Goal: Task Accomplishment & Management: Use online tool/utility

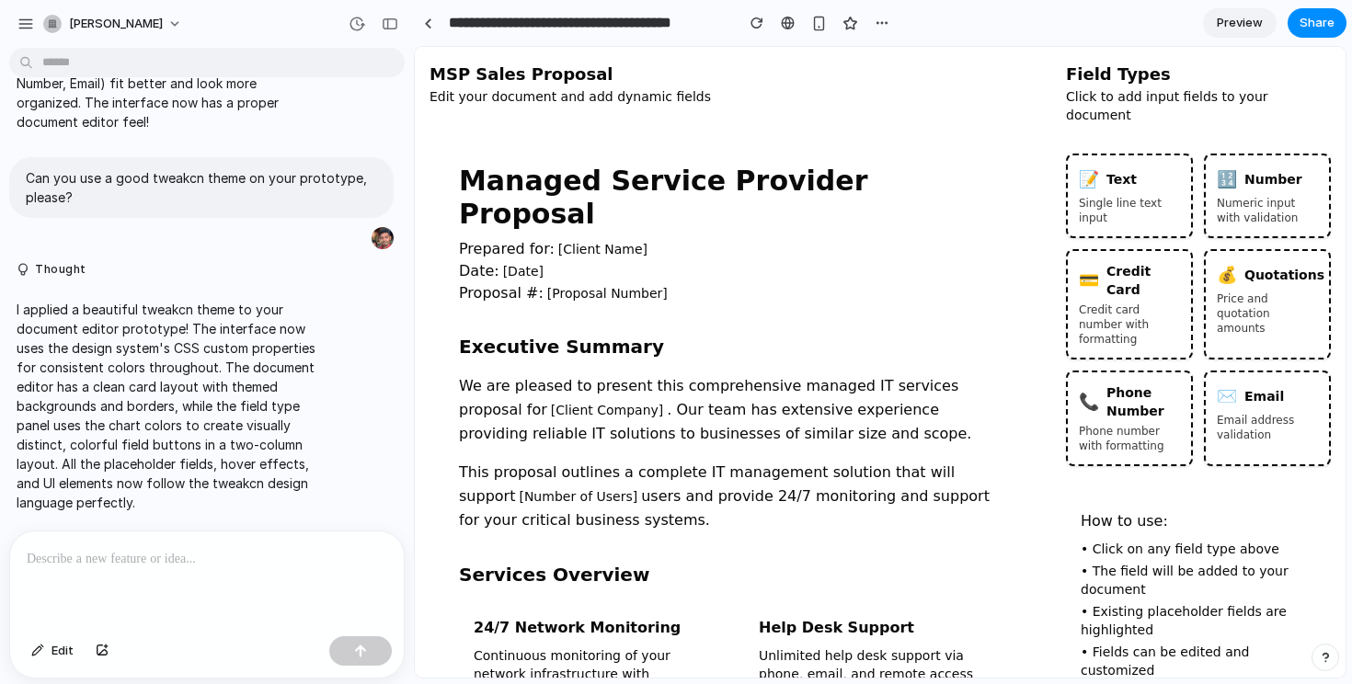
click at [560, 260] on p "Date: [Date]" at bounding box center [733, 271] width 548 height 22
click at [801, 171] on h1 "Managed Service Provider Proposal" at bounding box center [733, 198] width 548 height 66
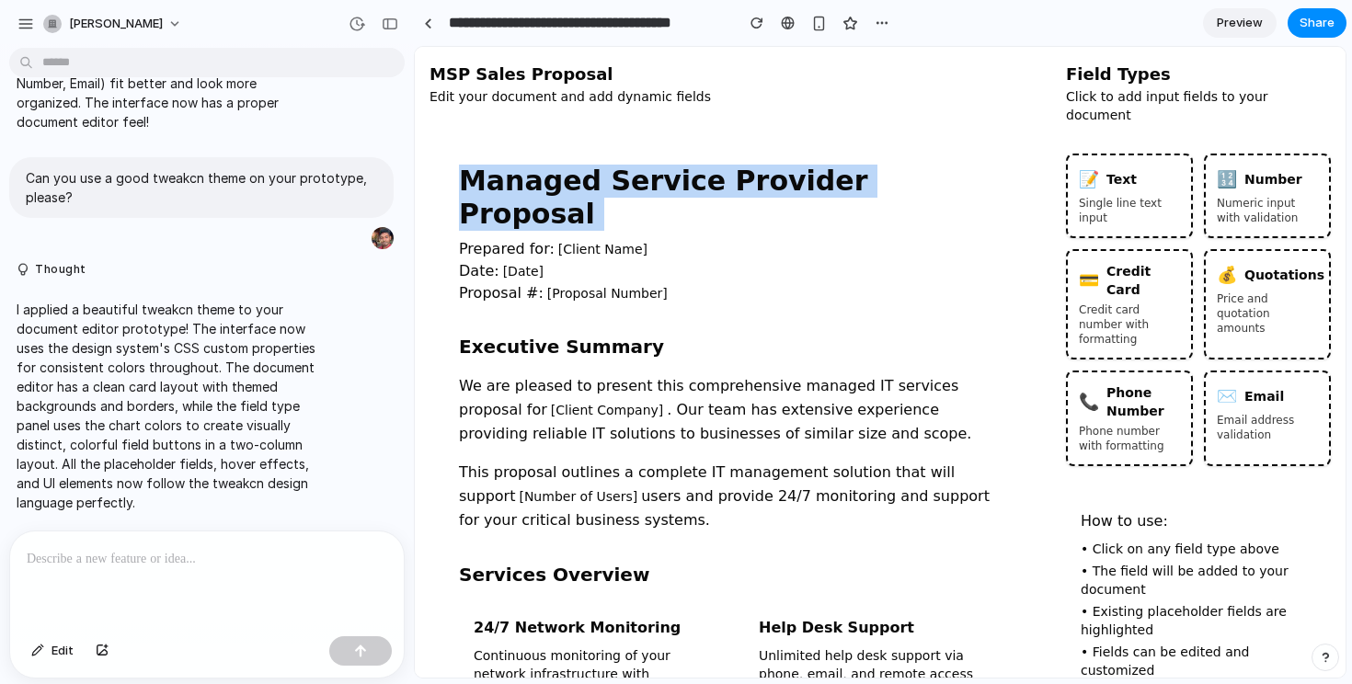
click at [801, 171] on h1 "Managed Service Provider Proposal" at bounding box center [733, 198] width 548 height 66
